Goal: Information Seeking & Learning: Check status

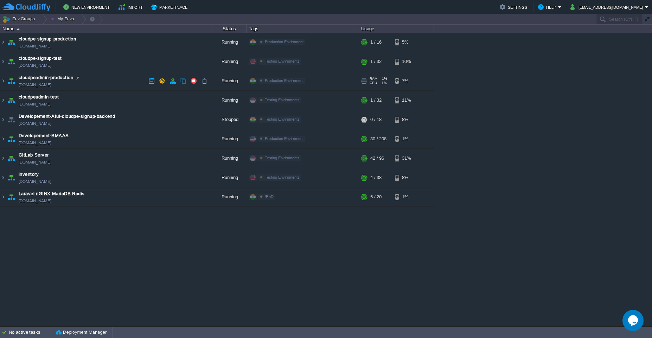
click at [121, 78] on td "cloudpeadmin-production [DOMAIN_NAME]" at bounding box center [105, 80] width 211 height 19
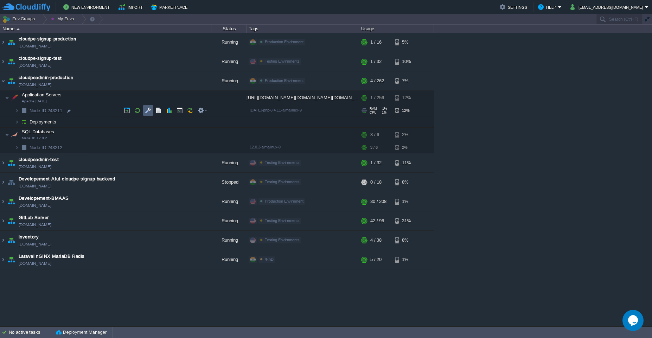
click at [147, 105] on td at bounding box center [148, 110] width 11 height 11
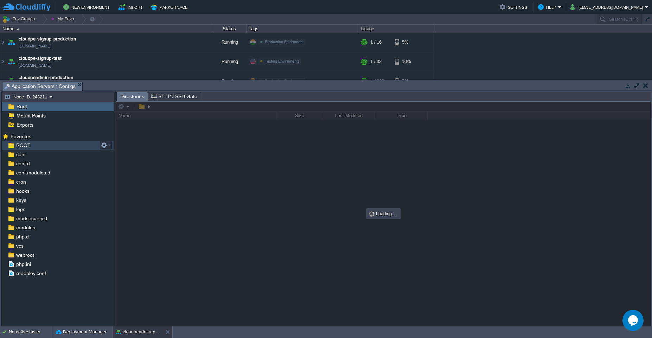
click at [49, 146] on div "ROOT" at bounding box center [58, 145] width 112 height 9
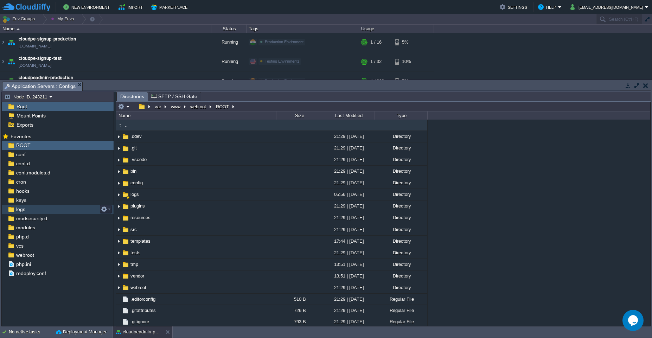
click at [40, 208] on div "logs" at bounding box center [58, 209] width 112 height 9
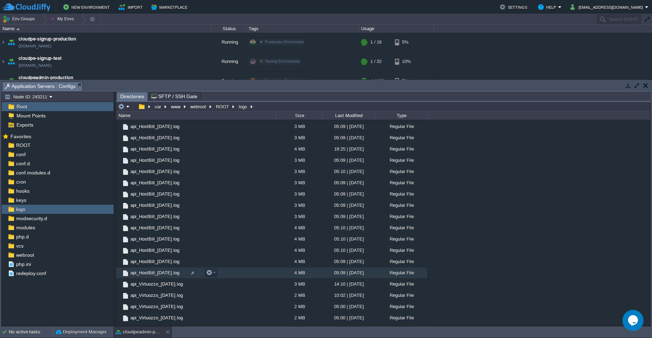
scroll to position [422, 0]
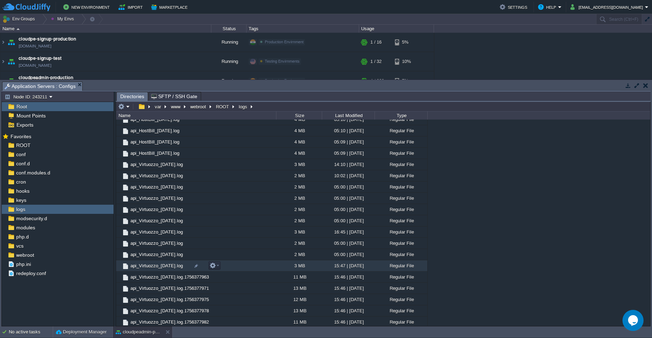
click at [243, 265] on td "api_Virtuozzo_[DATE].log" at bounding box center [196, 265] width 160 height 11
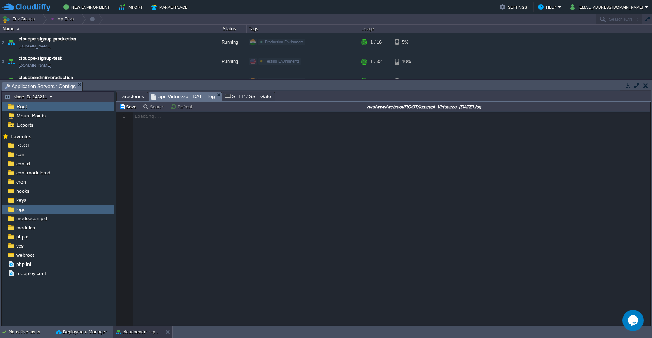
click at [132, 98] on span "Directories" at bounding box center [132, 96] width 24 height 8
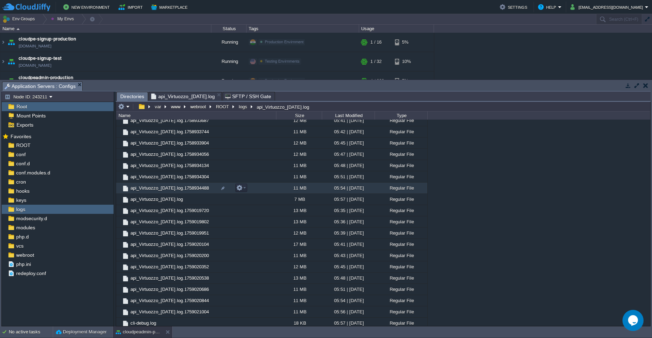
scroll to position [4282, 0]
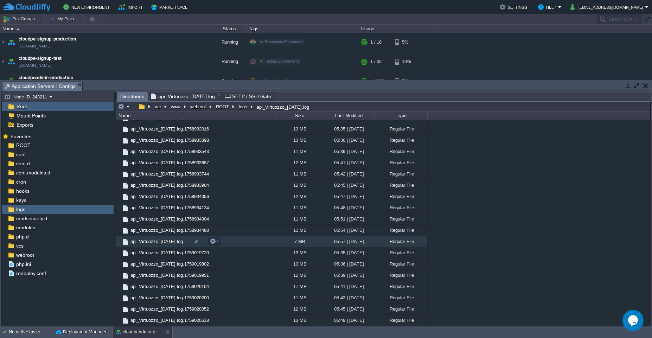
click at [273, 240] on td "api_Virtuozzo_[DATE].log" at bounding box center [196, 241] width 160 height 11
click at [134, 98] on span "Directories" at bounding box center [132, 96] width 24 height 9
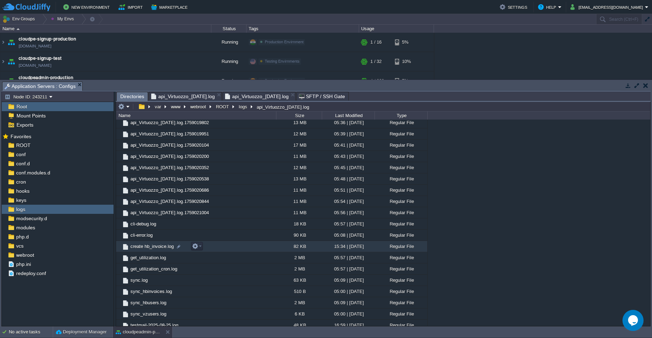
scroll to position [4450, 0]
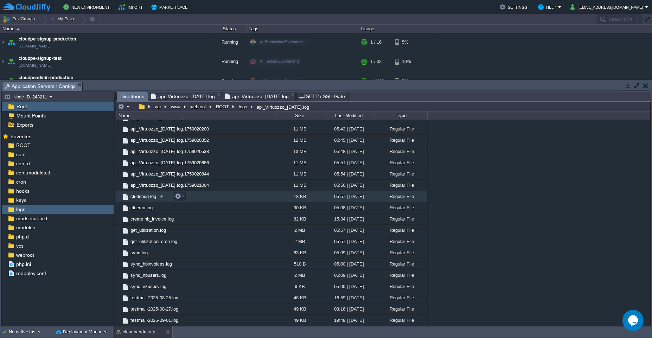
click at [275, 200] on td "cli-debug.log" at bounding box center [196, 196] width 160 height 11
click at [260, 194] on td "cli-debug.log" at bounding box center [196, 196] width 160 height 11
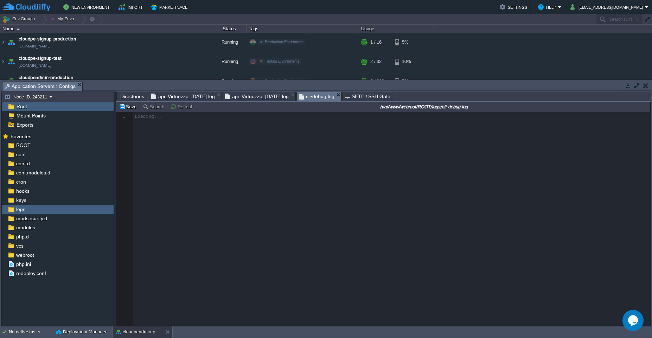
click at [127, 95] on span "Directories" at bounding box center [132, 96] width 24 height 8
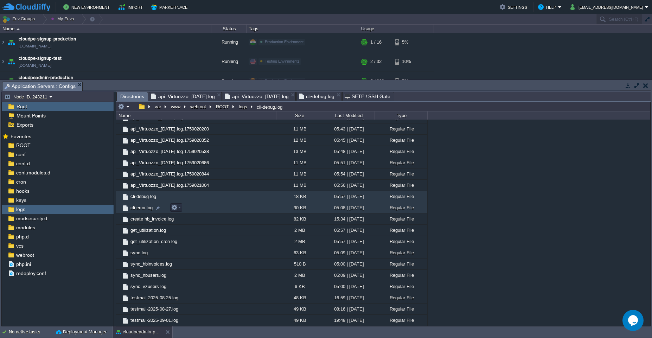
click at [251, 208] on td "cli-error.log" at bounding box center [196, 207] width 160 height 11
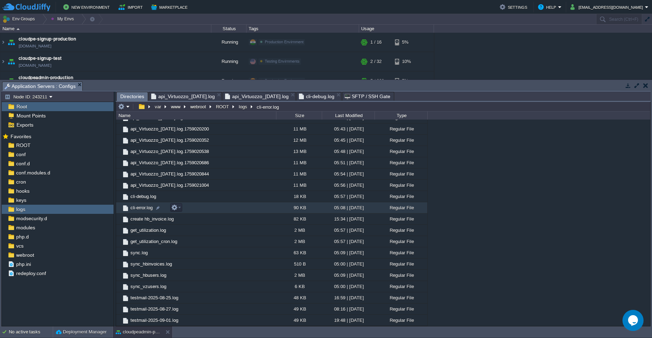
click at [251, 208] on td "cli-error.log" at bounding box center [196, 207] width 160 height 11
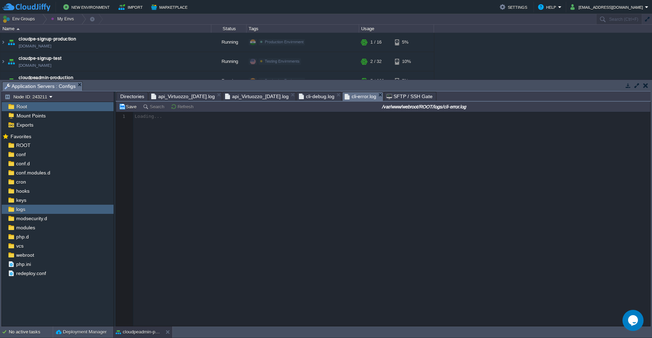
click at [131, 99] on span "Directories" at bounding box center [132, 96] width 24 height 8
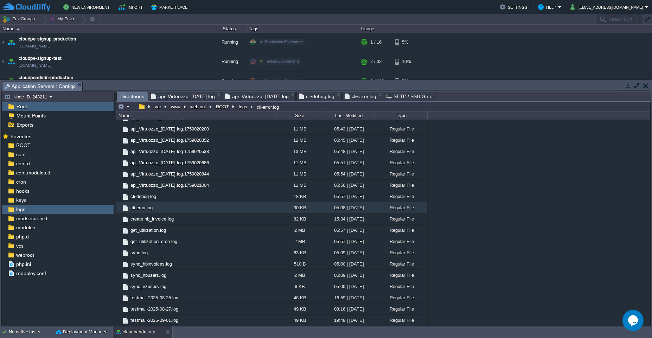
click at [191, 100] on span "api_Virtuozzo_[DATE].log" at bounding box center [183, 96] width 64 height 8
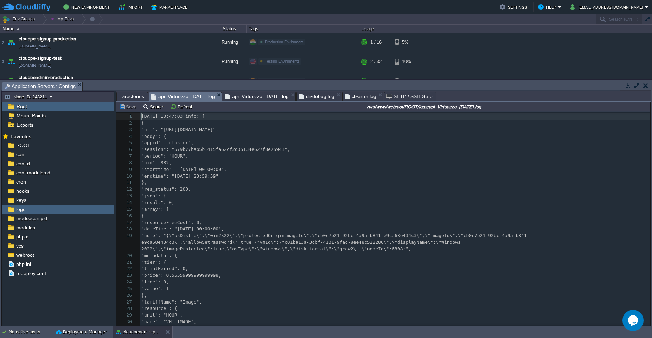
scroll to position [2, 0]
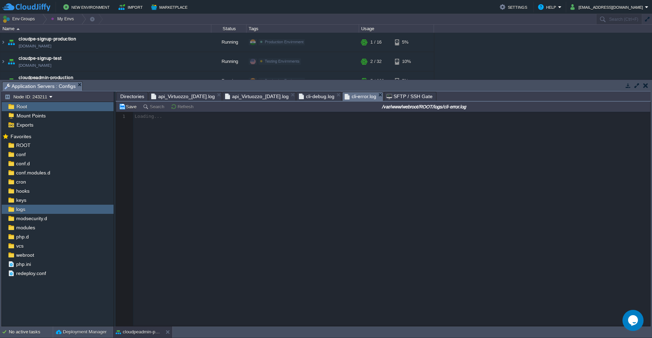
click at [325, 94] on span "cli-error.log" at bounding box center [360, 96] width 32 height 9
click at [325, 97] on span "cli-debug.log" at bounding box center [317, 96] width 36 height 8
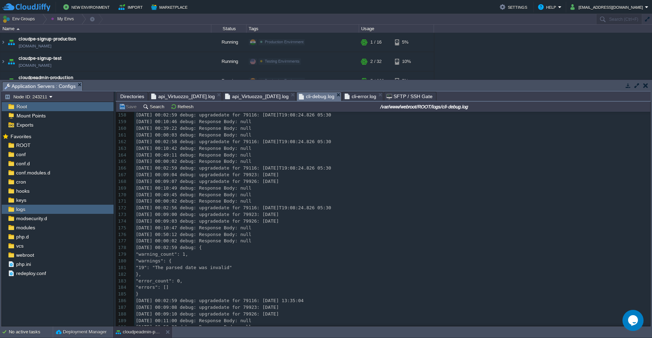
scroll to position [0, 0]
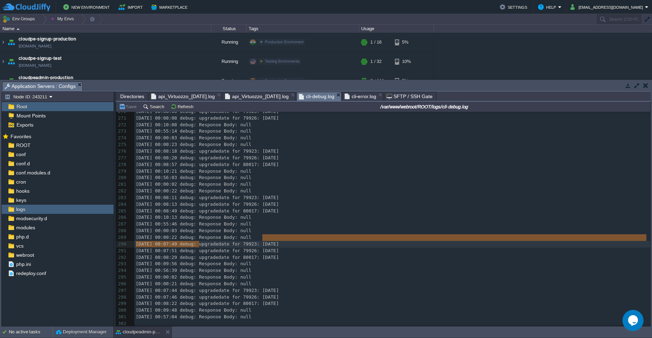
type textarea "[DATE] 00:00:22 debug: Response Body: null"
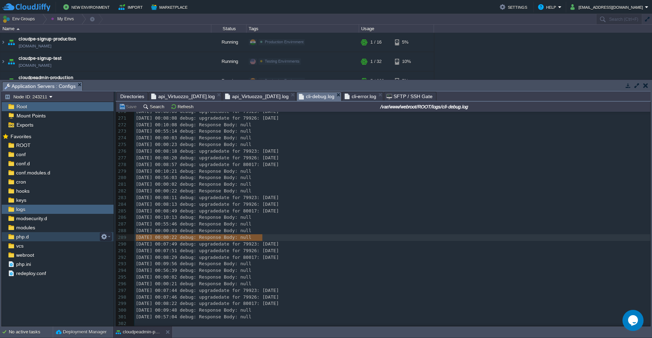
drag, startPoint x: 309, startPoint y: 238, endPoint x: 95, endPoint y: 236, distance: 214.1
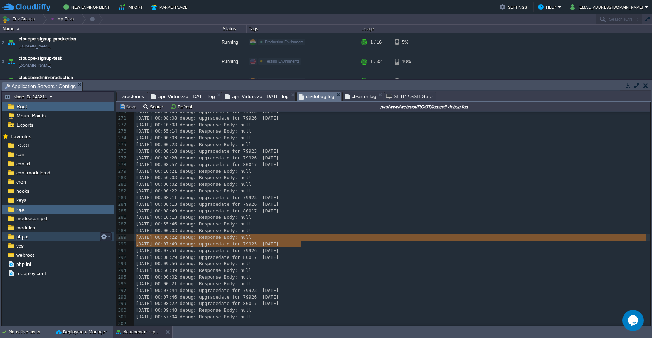
type textarea "[DATE] 00:07:49 debug: upgradedate for 79923: [DATE]"
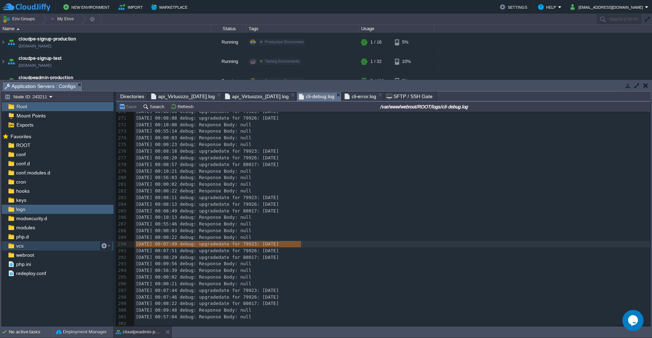
drag, startPoint x: 335, startPoint y: 243, endPoint x: 97, endPoint y: 242, distance: 238.0
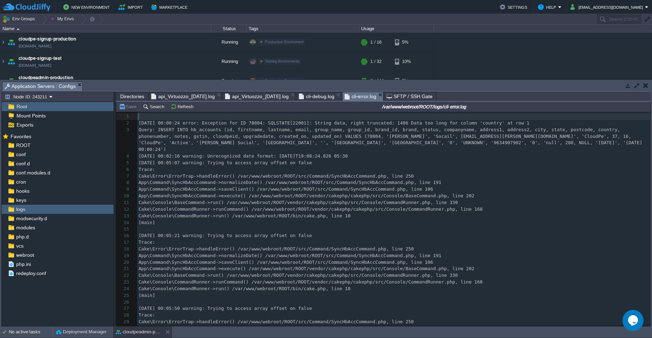
click at [325, 94] on span "cli-error.log" at bounding box center [360, 96] width 32 height 9
click at [325, 180] on div "1155 1 ​ 2 [DATE] 00:00:24 error: Exception for ID 78804: SQLSTATE[22001]: Stri…" at bounding box center [393, 255] width 513 height 285
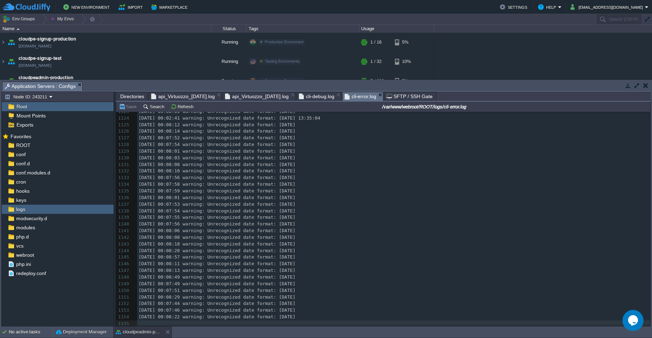
click at [325, 97] on span "cli-debug.log" at bounding box center [317, 96] width 36 height 8
click at [273, 97] on span "api_Virtuozzo_[DATE].log" at bounding box center [257, 96] width 64 height 8
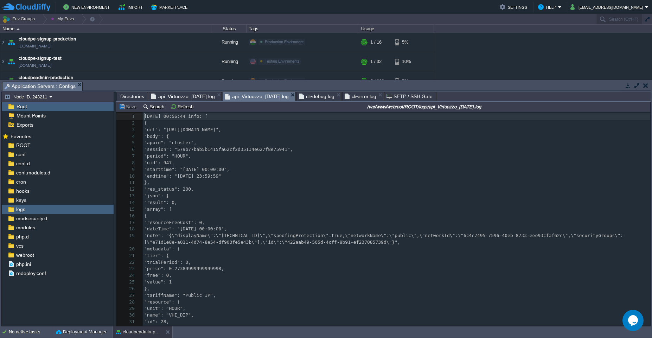
click at [325, 184] on pre "}," at bounding box center [396, 182] width 507 height 7
click at [128, 95] on span "Directories" at bounding box center [132, 96] width 24 height 8
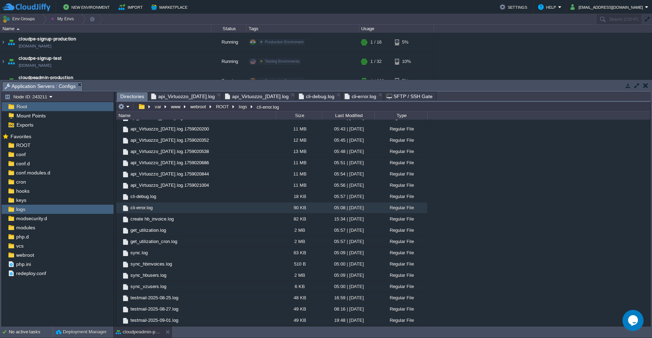
click at [280, 98] on span "api_Virtuozzo_[DATE].log" at bounding box center [257, 96] width 64 height 8
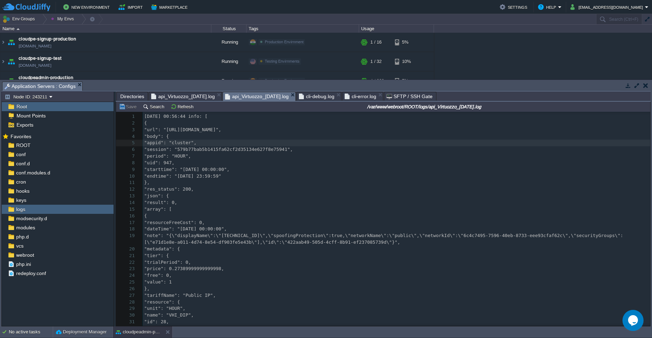
scroll to position [11, 0]
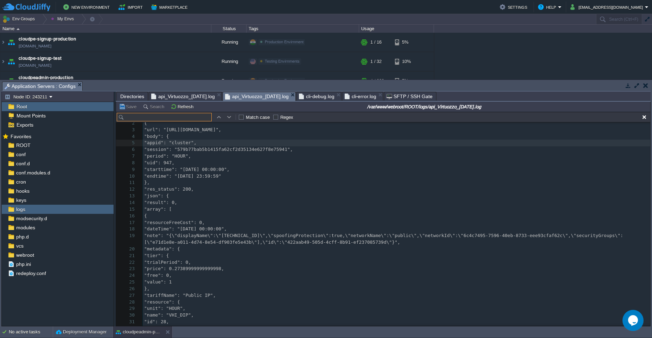
type input "9764920931"
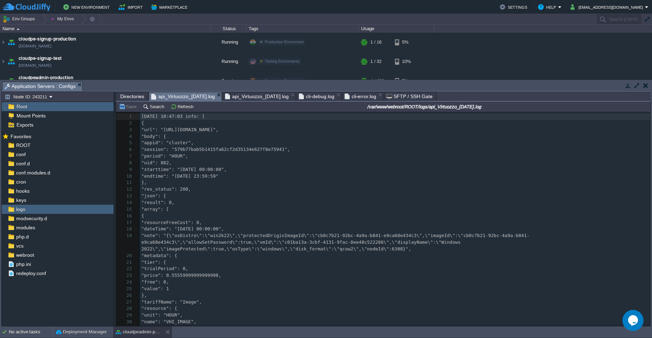
click at [192, 96] on span "api_Virtuozzo_[DATE].log" at bounding box center [183, 96] width 64 height 9
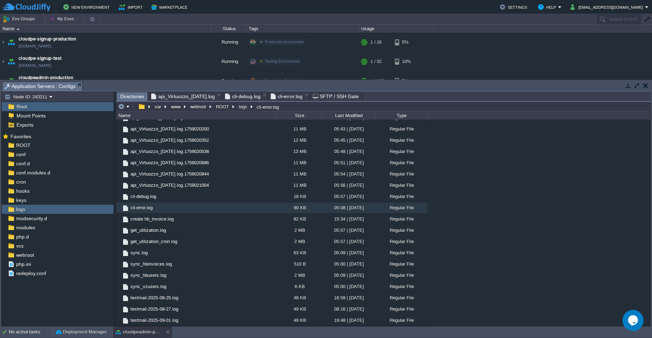
click at [206, 95] on span "api_Virtuozzo_[DATE].log" at bounding box center [183, 96] width 64 height 8
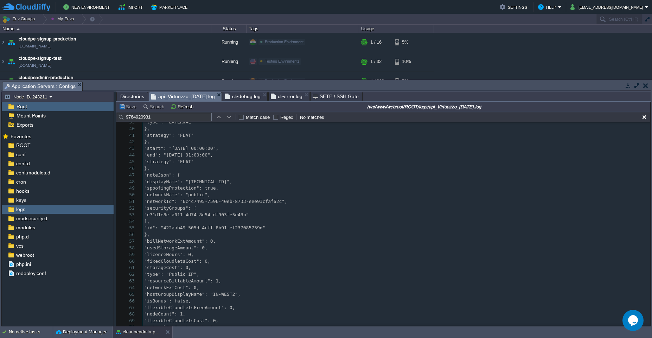
scroll to position [264, 0]
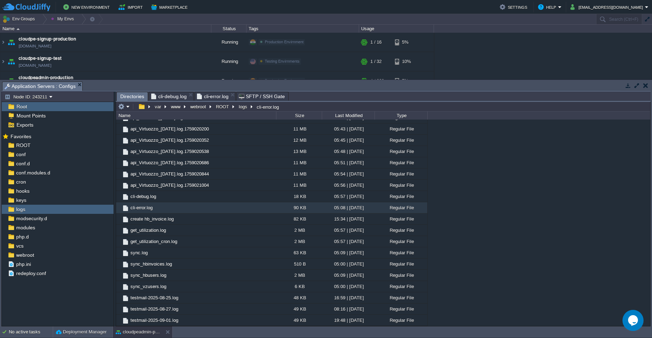
click at [175, 95] on span "cli-debug.log" at bounding box center [169, 96] width 36 height 8
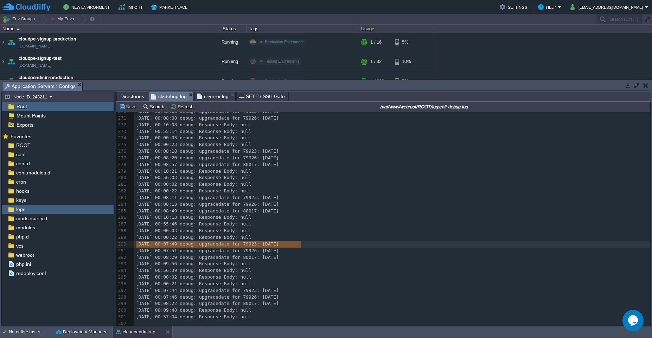
click at [302, 267] on pre "[DATE] 00:56:39 debug: Response Body: null" at bounding box center [392, 270] width 516 height 7
click at [257, 242] on div "x 260 [DATE] 00:07:54 debug: upgradedate for 79926: [DATE] 261 [DATE] 00:09:49 …" at bounding box center [392, 184] width 516 height 285
type textarea "79923"
click at [262, 249] on div "x 260 [DATE] 00:07:54 debug: upgradedate for 79926: [DATE] 261 [DATE] 00:09:49 …" at bounding box center [392, 184] width 516 height 285
type textarea "79926"
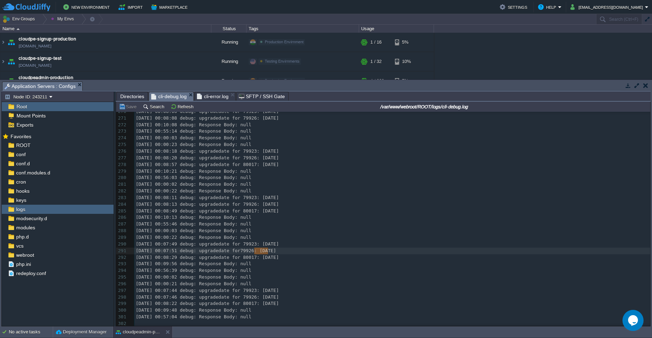
click at [261, 255] on span "[DATE] 00:08:29 debug: upgradedate for 80017: [DATE]" at bounding box center [207, 256] width 143 height 5
type textarea "80017"
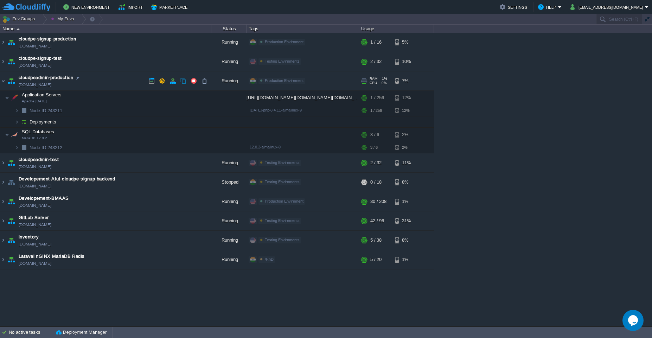
click at [113, 83] on td "cloudpeadmin-production [DOMAIN_NAME]" at bounding box center [105, 80] width 211 height 19
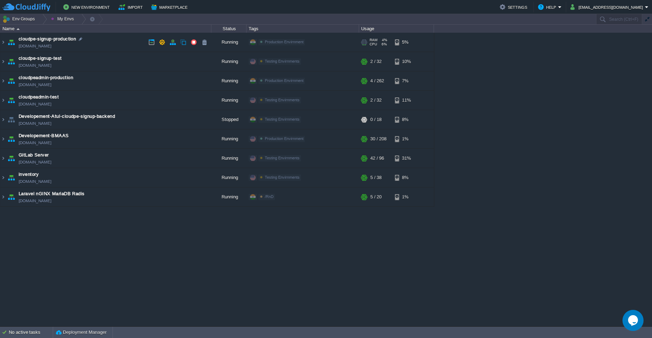
click at [119, 44] on td "cloudpe-signup-production [DOMAIN_NAME]" at bounding box center [105, 42] width 211 height 19
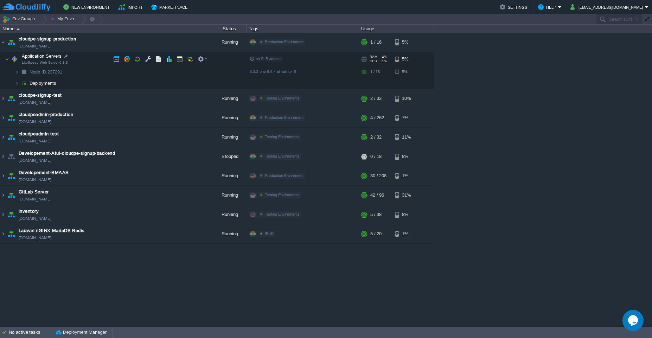
click at [150, 65] on td "Application Servers LiteSpeed Web Server 6.3.3" at bounding box center [105, 59] width 211 height 14
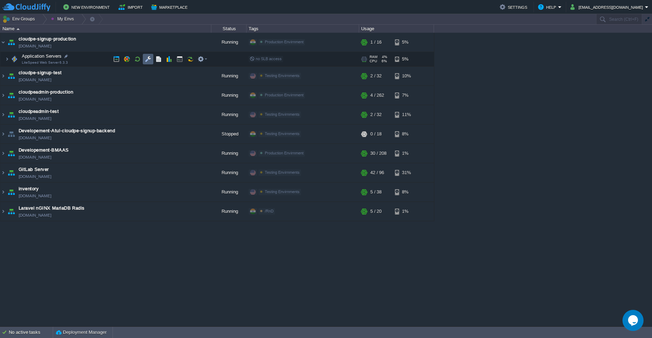
click at [150, 61] on button "button" at bounding box center [148, 59] width 6 height 6
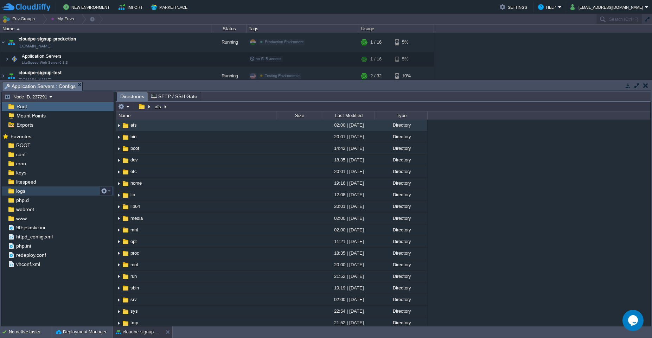
click at [36, 192] on div "logs" at bounding box center [58, 190] width 112 height 9
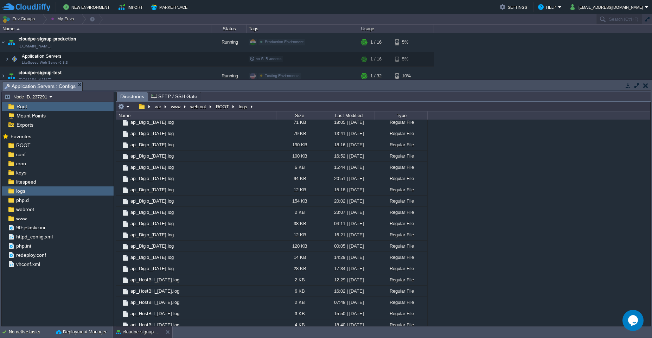
scroll to position [506, 0]
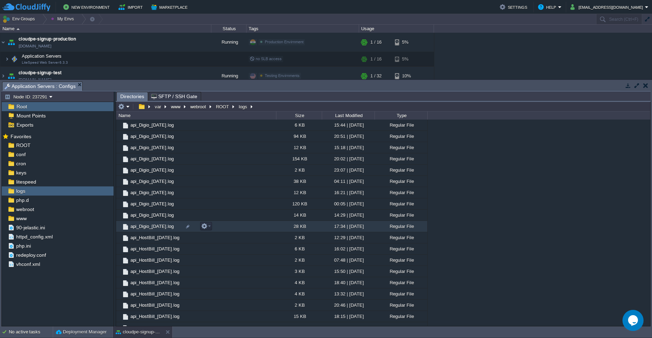
click at [254, 222] on td "api_Digio_[DATE].log" at bounding box center [196, 226] width 160 height 11
click at [274, 225] on td "api_Digio_[DATE].log" at bounding box center [196, 226] width 160 height 11
click at [128, 98] on span "Directories" at bounding box center [132, 96] width 24 height 9
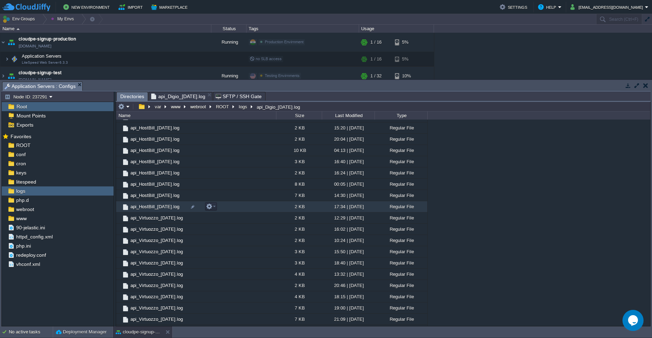
click at [263, 209] on td "api_HostBill_[DATE].log" at bounding box center [196, 206] width 160 height 11
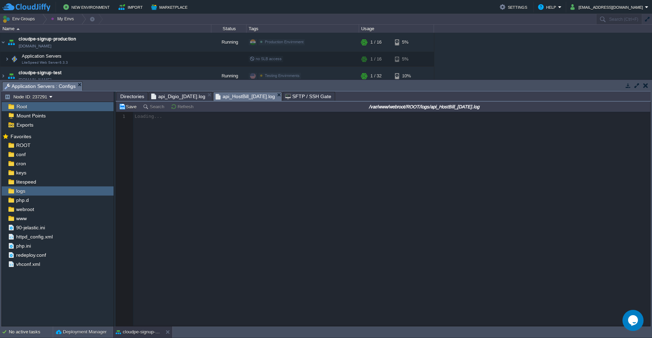
click at [126, 98] on span "Directories" at bounding box center [132, 96] width 24 height 8
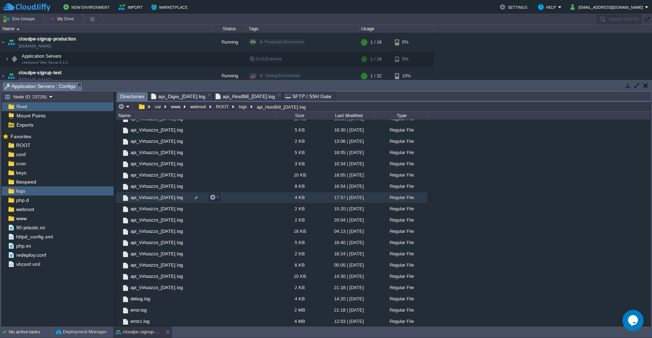
scroll to position [1492, 0]
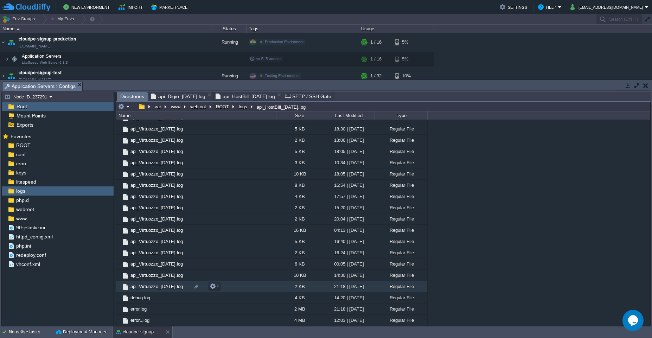
click at [240, 288] on td "api_Virtuozzo_[DATE].log" at bounding box center [196, 286] width 160 height 11
click at [130, 96] on span "Directories" at bounding box center [132, 96] width 24 height 9
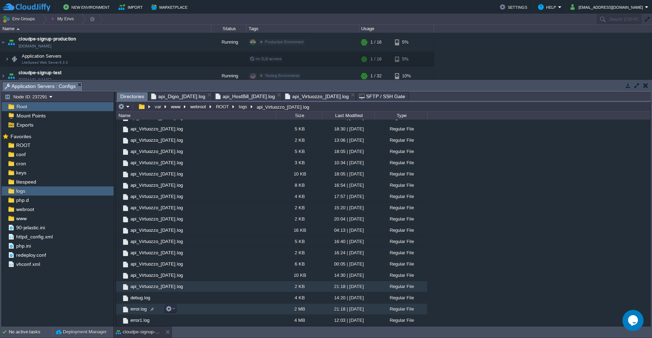
click at [218, 308] on td "error.log" at bounding box center [196, 308] width 160 height 11
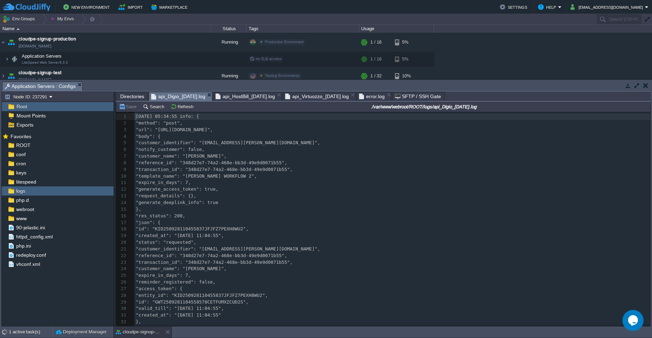
click at [172, 97] on span "api_Digio_[DATE].log" at bounding box center [178, 96] width 54 height 9
type input "[EMAIL_ADDRESS][DOMAIN_NAME]"
click at [260, 99] on span "api_HostBill_[DATE].log" at bounding box center [244, 96] width 59 height 8
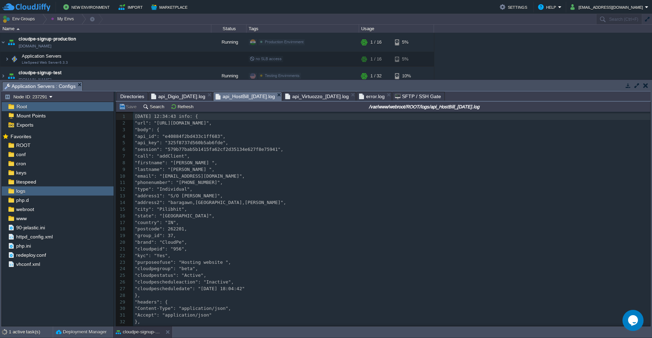
scroll to position [11, 0]
type input "[EMAIL_ADDRESS][DOMAIN_NAME]"
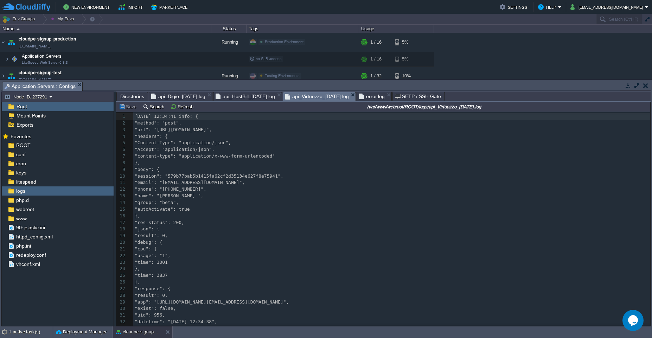
click at [325, 96] on span "api_Virtuozzo_[DATE].log" at bounding box center [317, 96] width 64 height 9
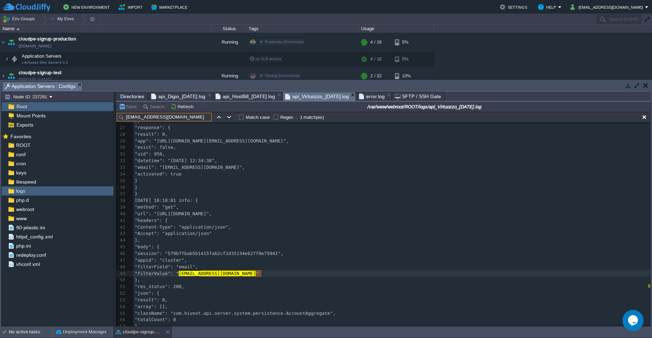
scroll to position [190, 0]
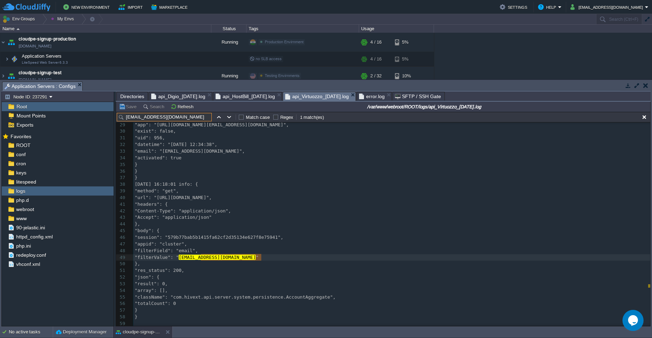
type input "[EMAIL_ADDRESS][DOMAIN_NAME]"
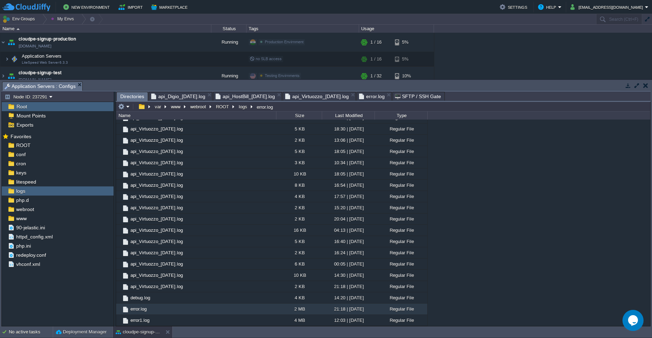
click at [133, 96] on span "Directories" at bounding box center [132, 96] width 24 height 9
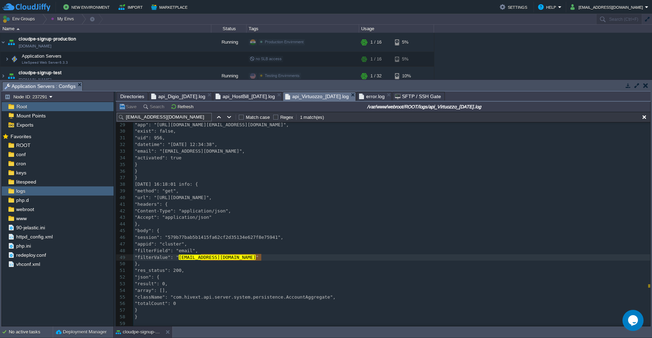
click at [325, 97] on span "api_Virtuozzo_[DATE].log" at bounding box center [317, 96] width 64 height 9
type textarea "16:18"
drag, startPoint x: 166, startPoint y: 183, endPoint x: 180, endPoint y: 181, distance: 14.2
click at [131, 331] on button "cloudpe-signup-production" at bounding box center [138, 331] width 44 height 7
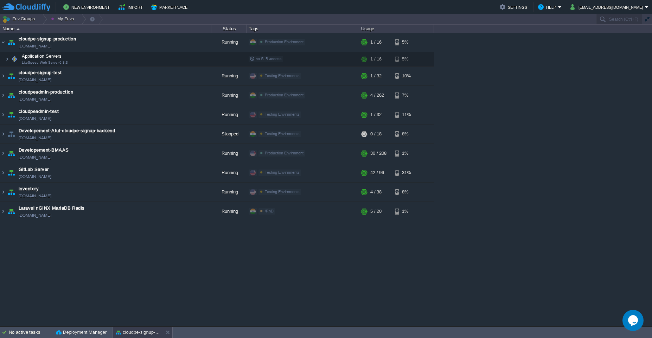
click at [131, 331] on button "cloudpe-signup-production" at bounding box center [138, 332] width 44 height 7
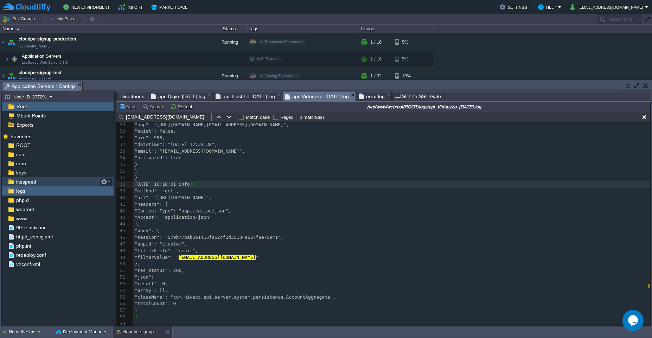
click at [54, 183] on div "litespeed" at bounding box center [58, 181] width 112 height 9
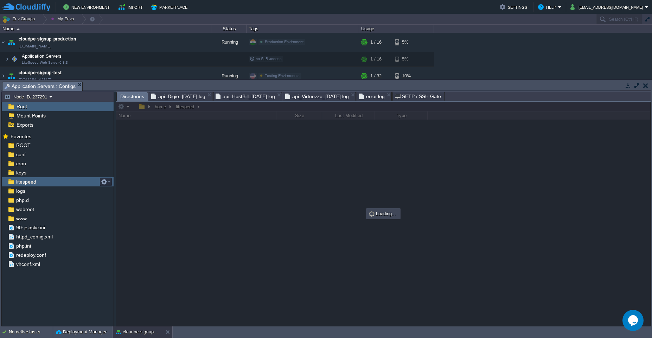
scroll to position [0, 0]
click at [35, 194] on div "logs" at bounding box center [58, 190] width 112 height 9
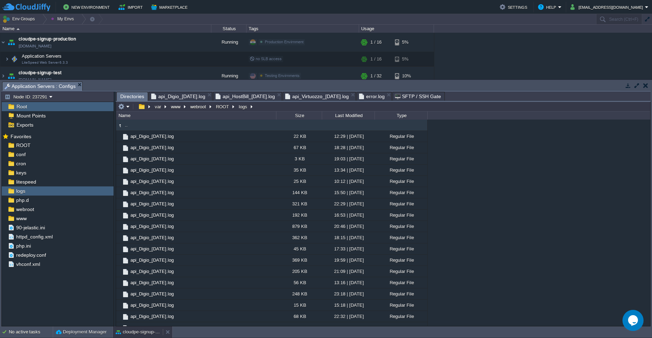
click at [132, 330] on button "cloudpe-signup-production" at bounding box center [138, 331] width 44 height 7
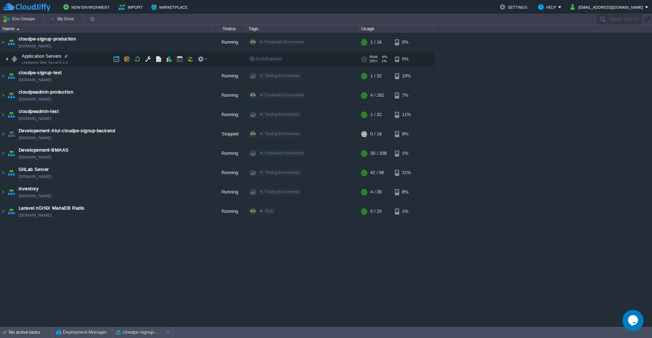
click at [5, 62] on img at bounding box center [7, 59] width 4 height 14
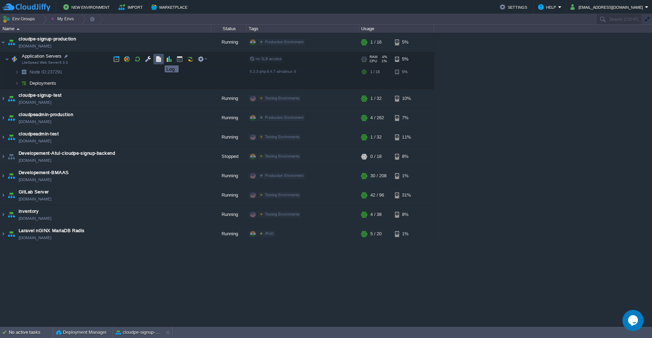
click at [159, 59] on button "button" at bounding box center [158, 59] width 6 height 6
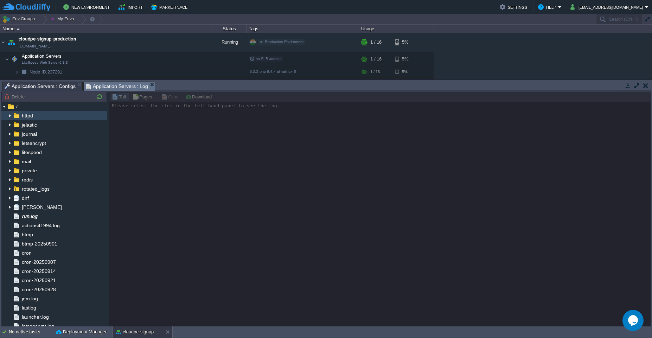
click at [11, 114] on img at bounding box center [10, 115] width 6 height 9
click at [8, 154] on img at bounding box center [10, 152] width 6 height 9
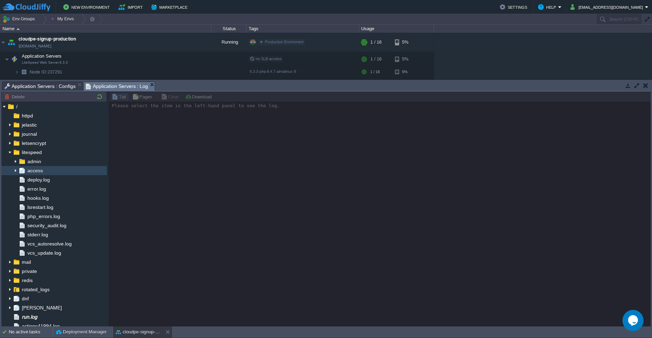
click at [57, 172] on div "access" at bounding box center [53, 170] width 105 height 9
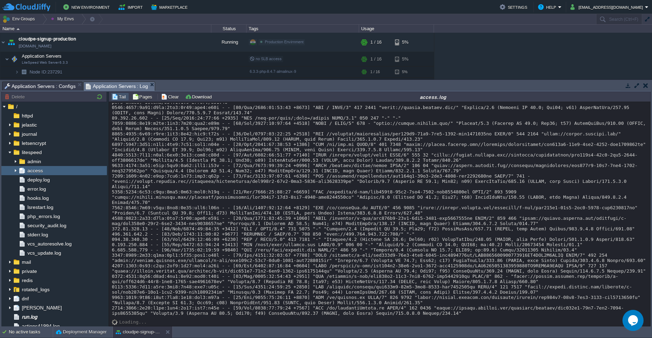
scroll to position [5786, 0]
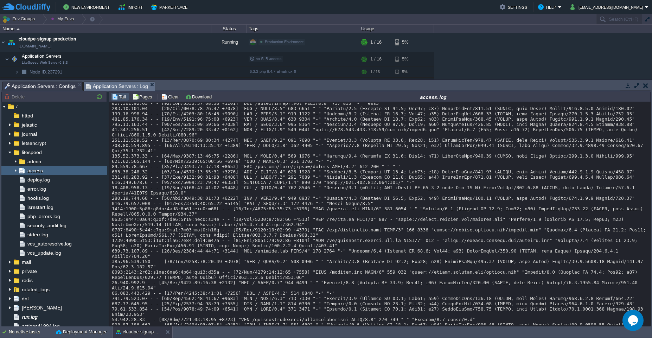
click at [38, 86] on span "Application Servers : Configs" at bounding box center [40, 86] width 71 height 8
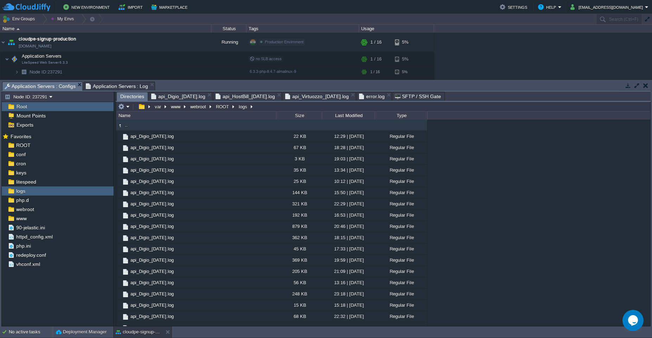
click at [325, 99] on span "api_Virtuozzo_[DATE].log" at bounding box center [317, 96] width 64 height 8
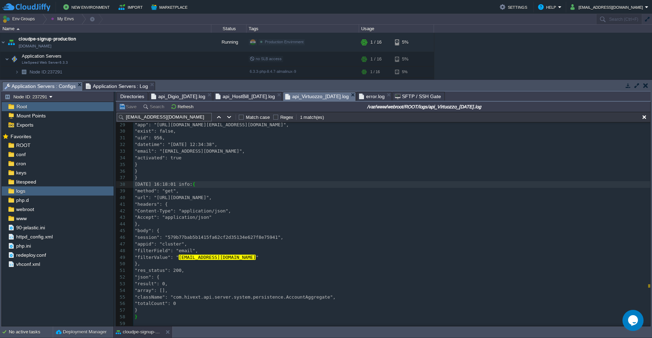
click at [111, 86] on span "Application Servers : Log" at bounding box center [117, 86] width 63 height 8
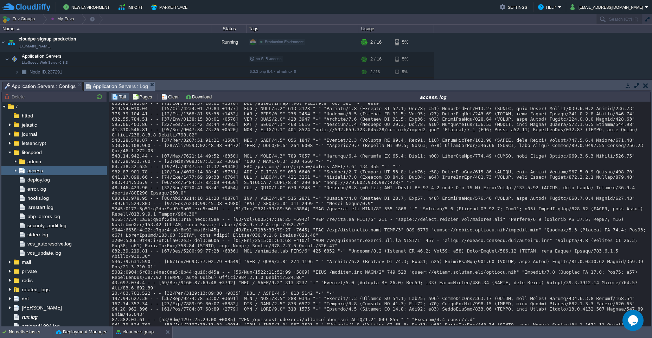
click at [15, 172] on img at bounding box center [16, 170] width 6 height 9
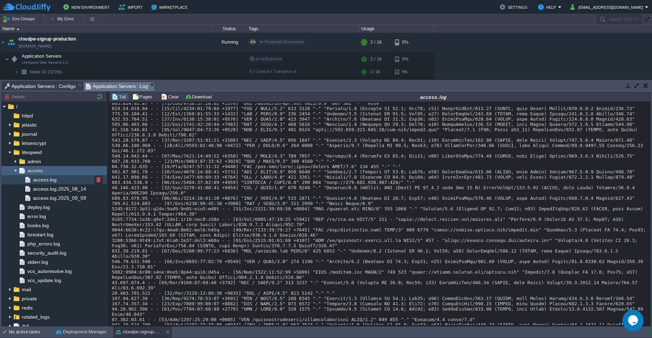
click at [26, 182] on img at bounding box center [28, 179] width 8 height 9
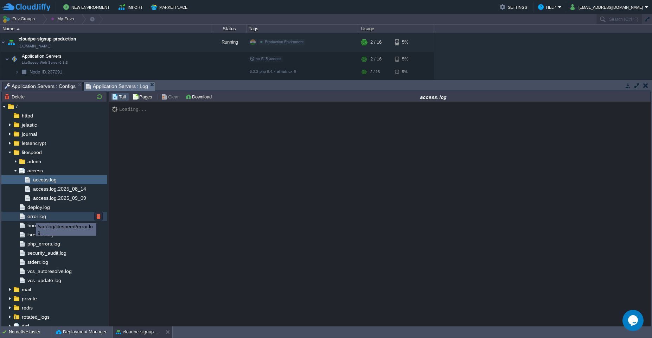
click at [31, 217] on span "error.log" at bounding box center [36, 216] width 21 height 6
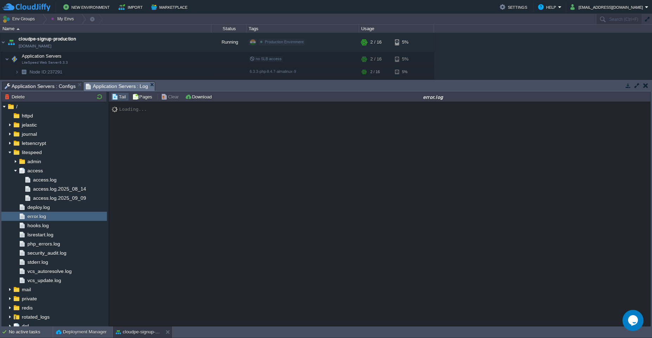
scroll to position [5112, 0]
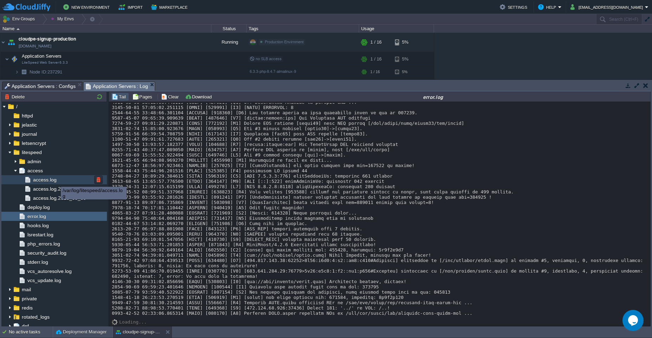
click at [56, 180] on span "access.log" at bounding box center [45, 179] width 26 height 6
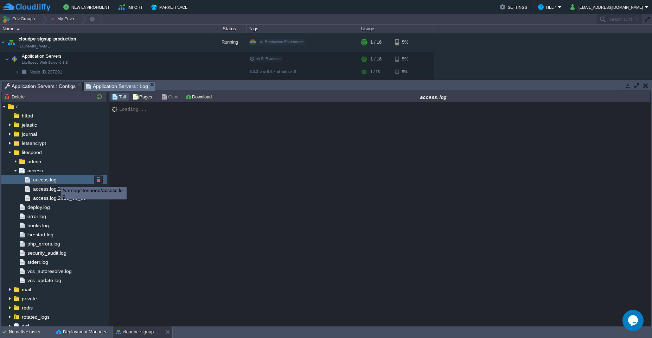
scroll to position [0, 0]
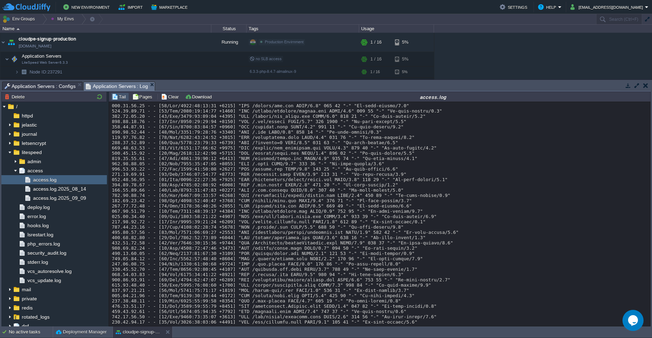
scroll to position [6383, 0]
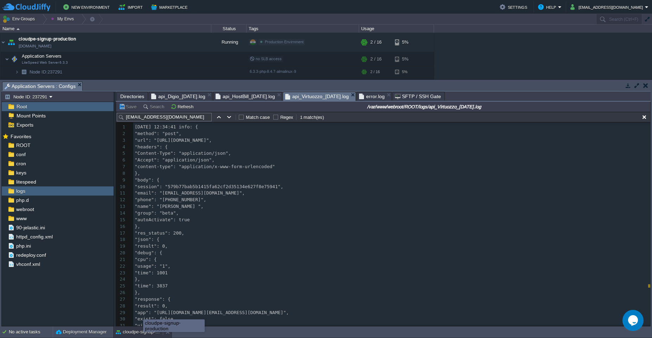
click at [143, 334] on button "cloudpe-signup-production" at bounding box center [138, 331] width 44 height 7
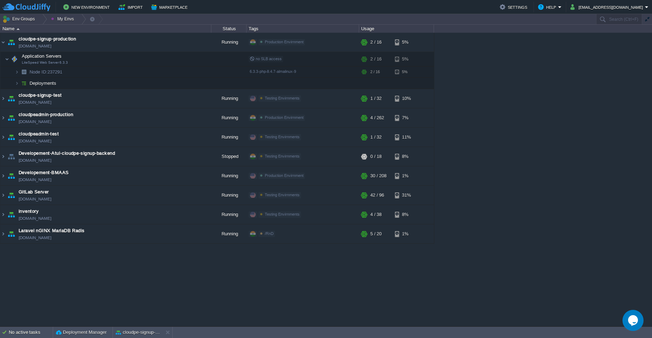
click at [522, 112] on div "atul-test atul-test.cloudjiffy.net Running RnD Edit RAM 12% CPU 0% 4 / 22 8% cl…" at bounding box center [326, 179] width 652 height 293
click at [122, 329] on button "cloudpe-signup-production" at bounding box center [138, 332] width 44 height 7
